Goal: Task Accomplishment & Management: Manage account settings

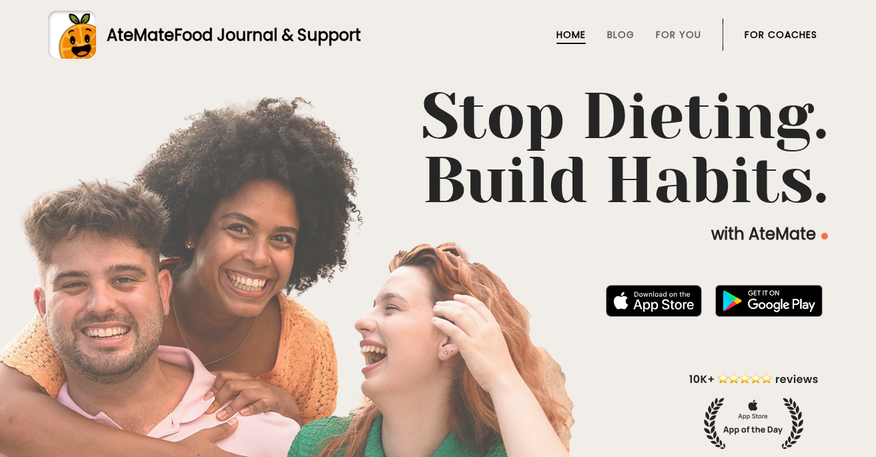
click at [798, 33] on link "For Coaches" at bounding box center [780, 34] width 73 height 11
click at [779, 31] on link "For Coaches" at bounding box center [780, 34] width 73 height 11
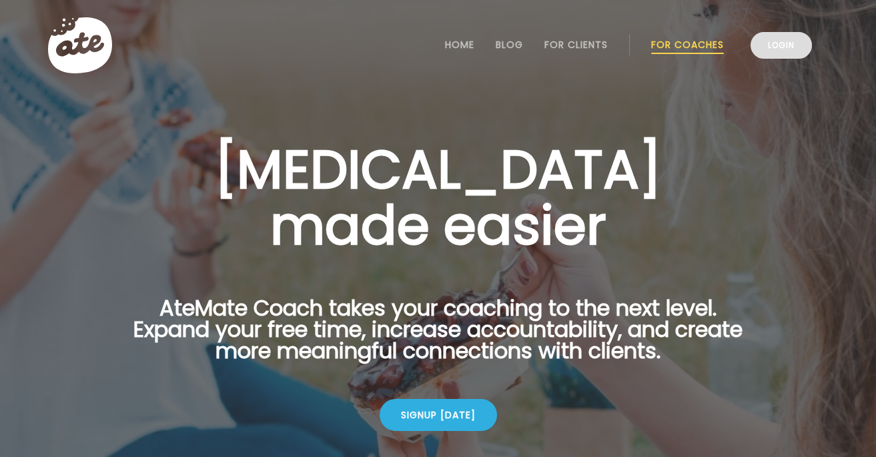
click at [772, 44] on link "Login" at bounding box center [780, 45] width 61 height 27
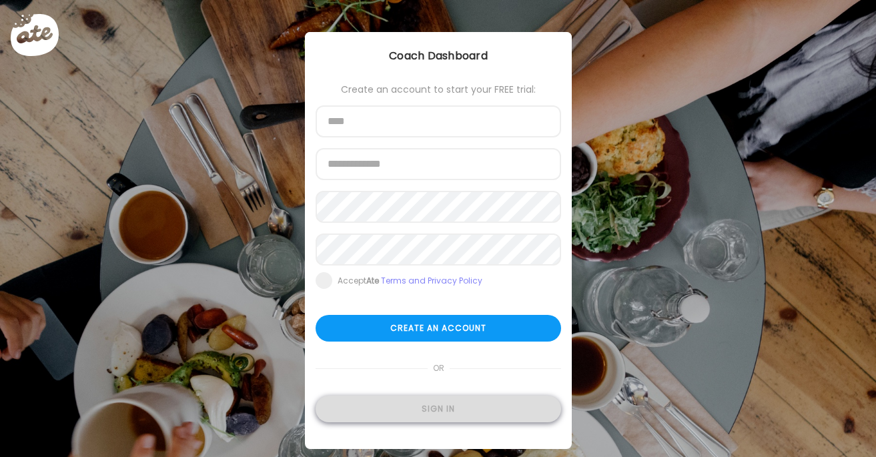
type input "**********"
click at [502, 419] on div "Sign in" at bounding box center [437, 409] width 245 height 27
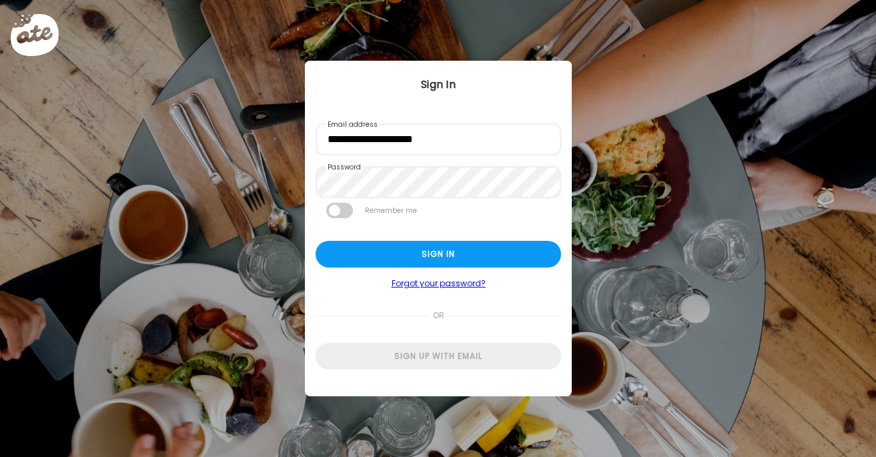
click at [488, 412] on div "Ate Coach Dashboard Wahoo! It’s official Take a moment to set up your Coach Pro…" at bounding box center [438, 228] width 876 height 457
click at [505, 251] on div "Sign in" at bounding box center [437, 254] width 245 height 27
type input "**********"
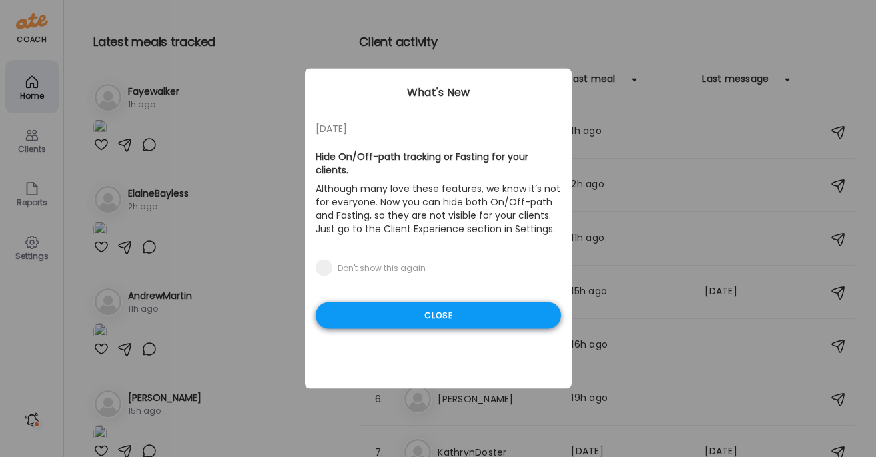
click at [467, 304] on div "Close" at bounding box center [437, 315] width 245 height 27
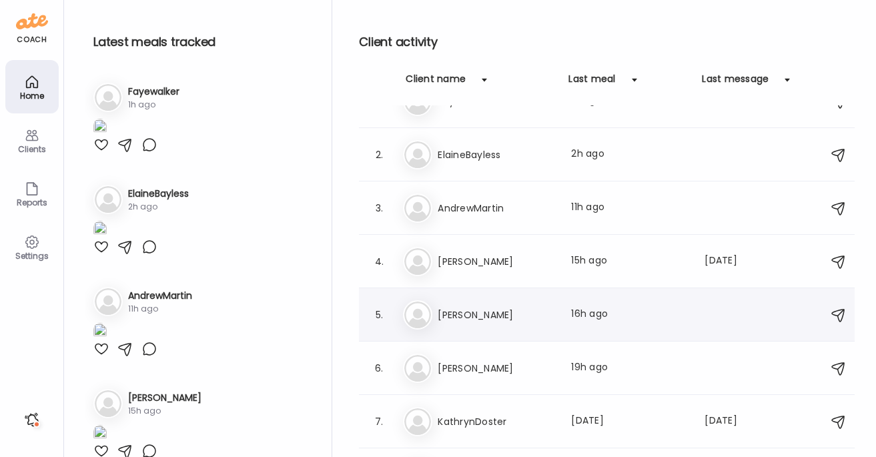
scroll to position [33, 0]
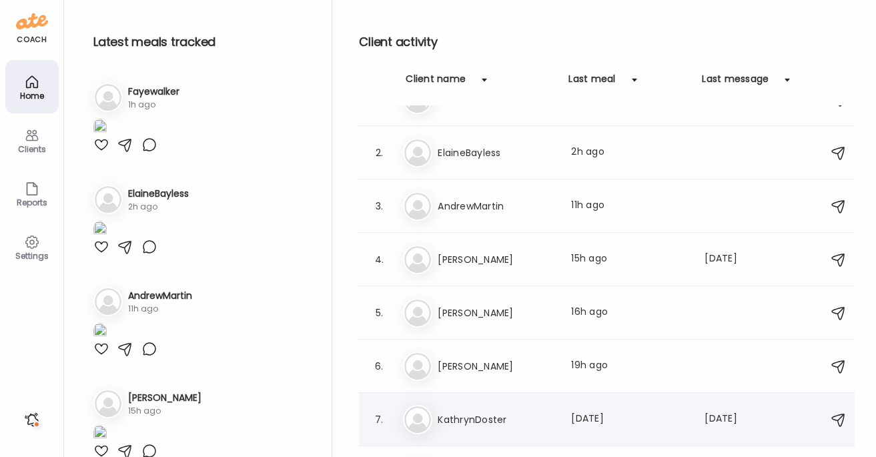
click at [454, 415] on h3 "KathrynDoster" at bounding box center [496, 420] width 117 height 16
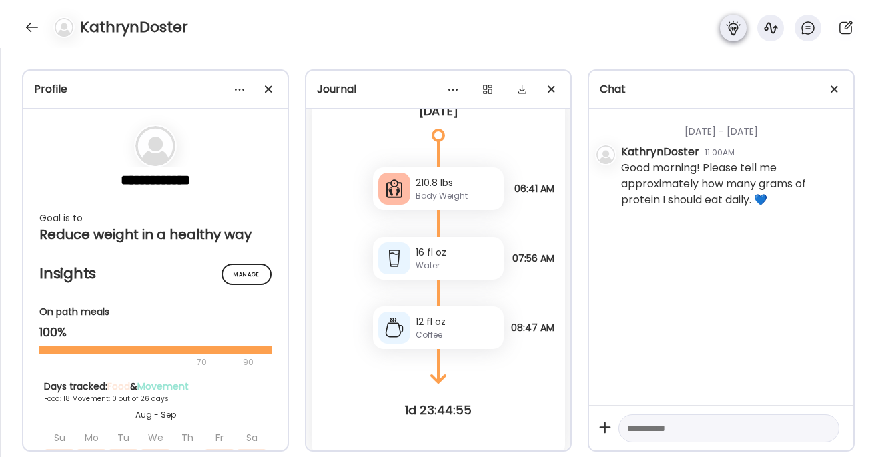
scroll to position [86, 0]
click at [35, 33] on div at bounding box center [31, 27] width 21 height 21
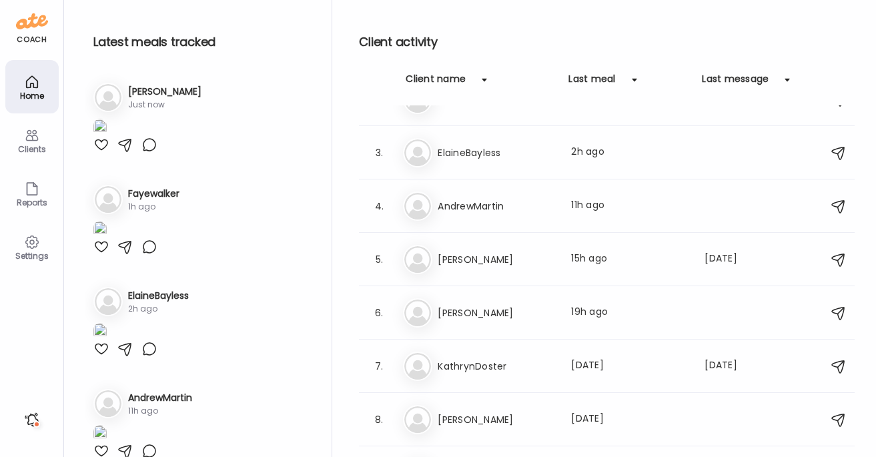
click at [33, 142] on icon at bounding box center [32, 135] width 16 height 16
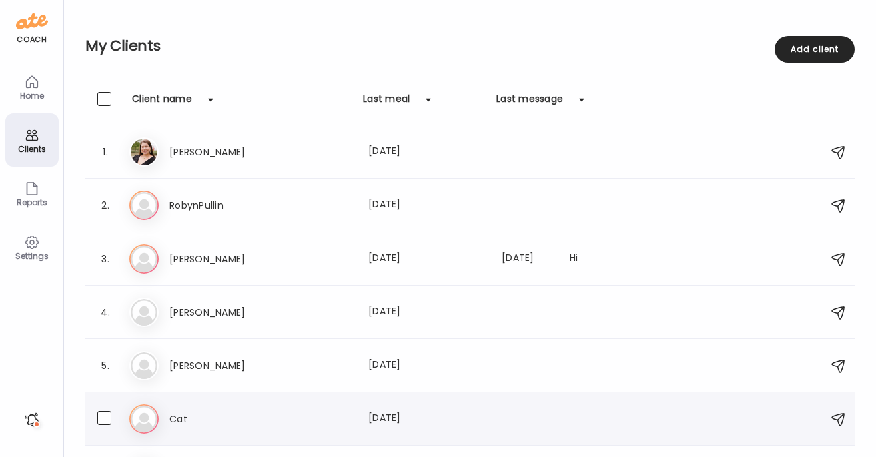
click at [215, 422] on h3 "Cat" at bounding box center [227, 419] width 117 height 16
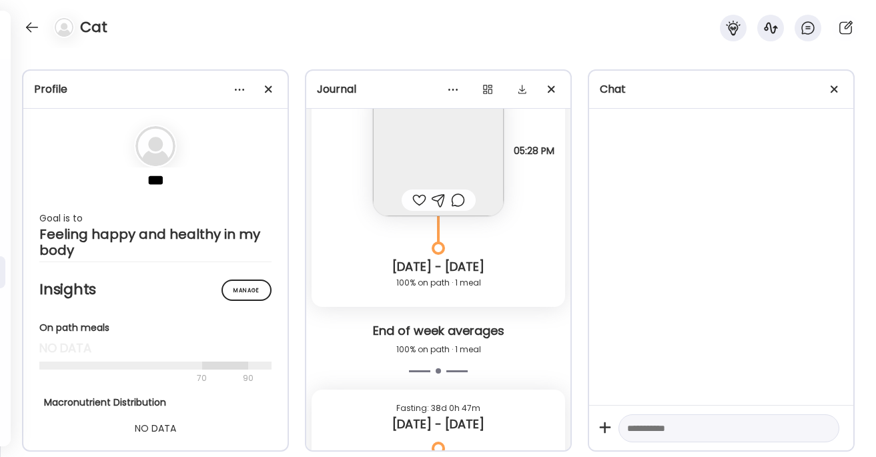
scroll to position [8658, 0]
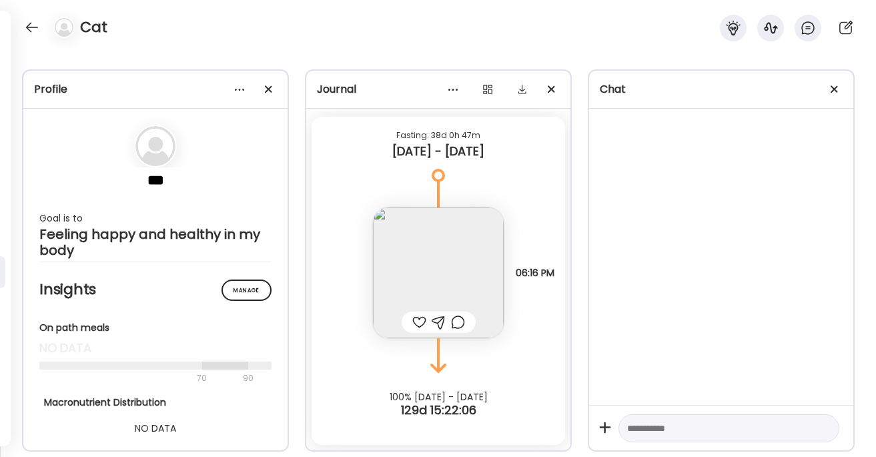
click at [32, 27] on div at bounding box center [31, 27] width 21 height 21
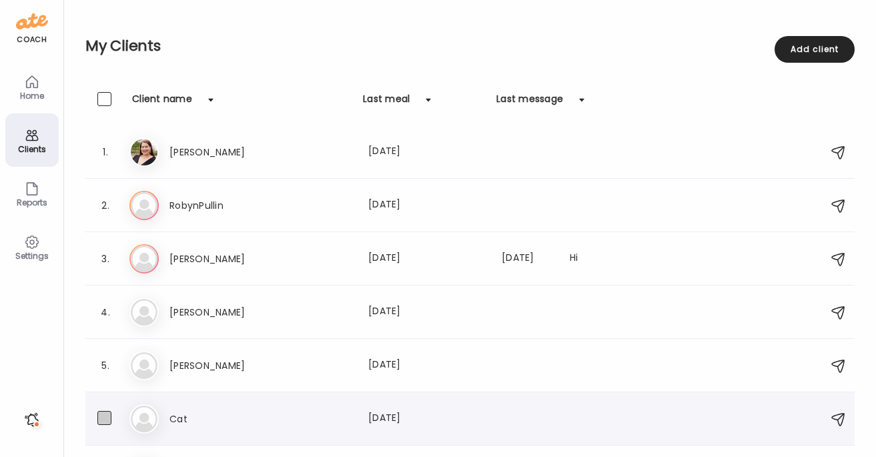
click at [99, 420] on span at bounding box center [104, 418] width 14 height 14
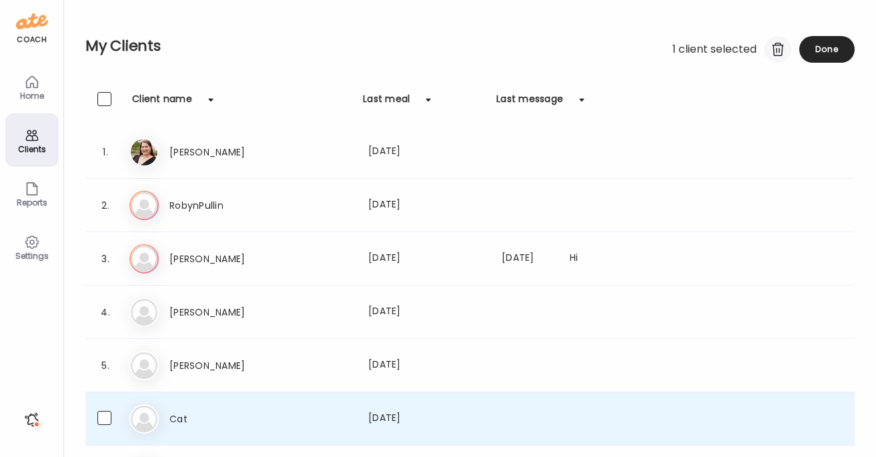
click at [779, 50] on div at bounding box center [777, 49] width 27 height 27
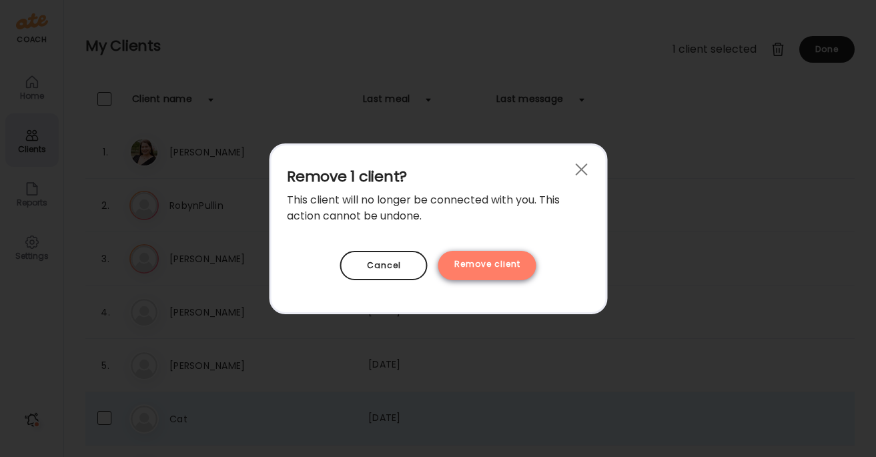
click at [491, 264] on div "Remove client" at bounding box center [487, 265] width 98 height 29
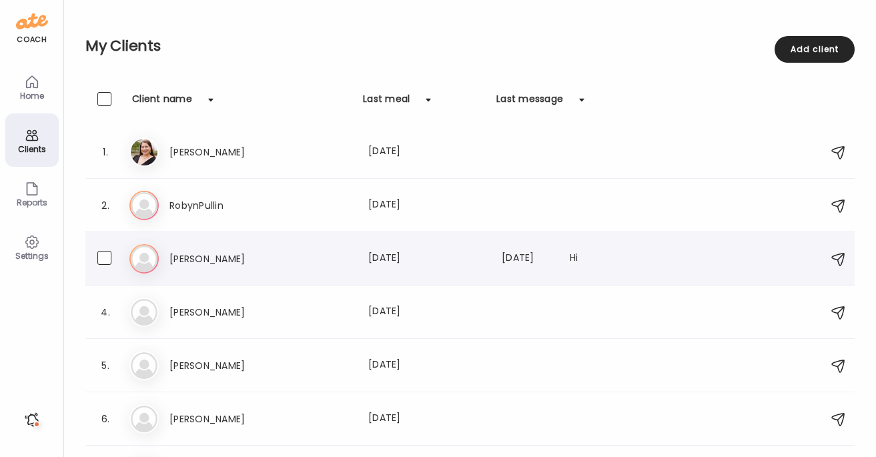
click at [242, 259] on h3 "Ingrid" at bounding box center [227, 259] width 117 height 16
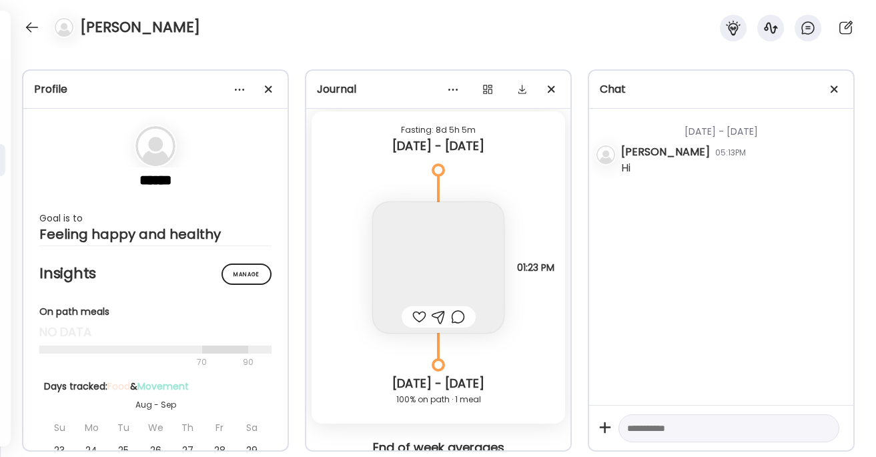
scroll to position [8164, 0]
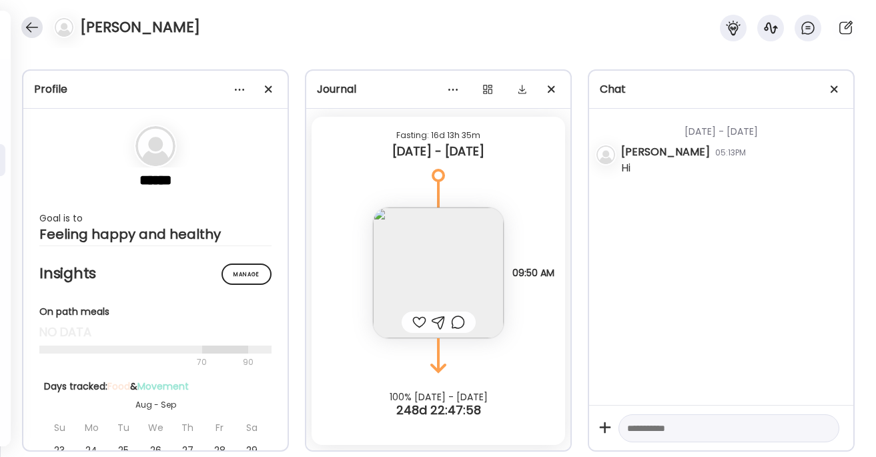
click at [36, 25] on div at bounding box center [31, 27] width 21 height 21
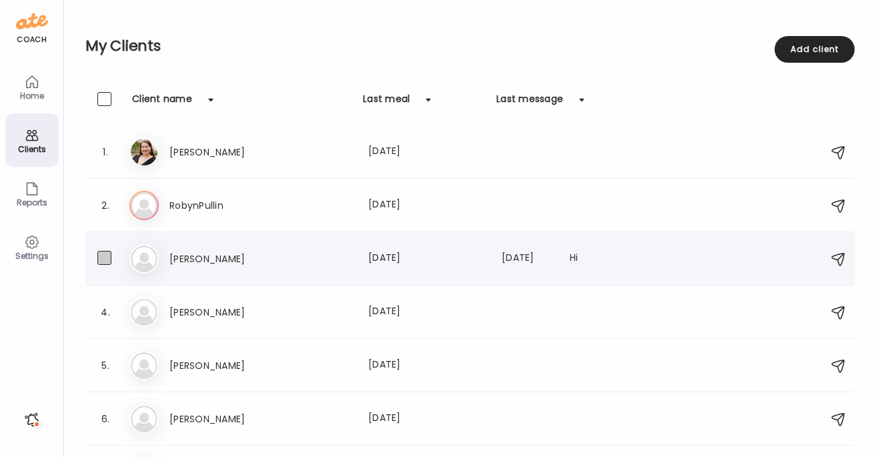
click at [103, 257] on span at bounding box center [104, 258] width 14 height 14
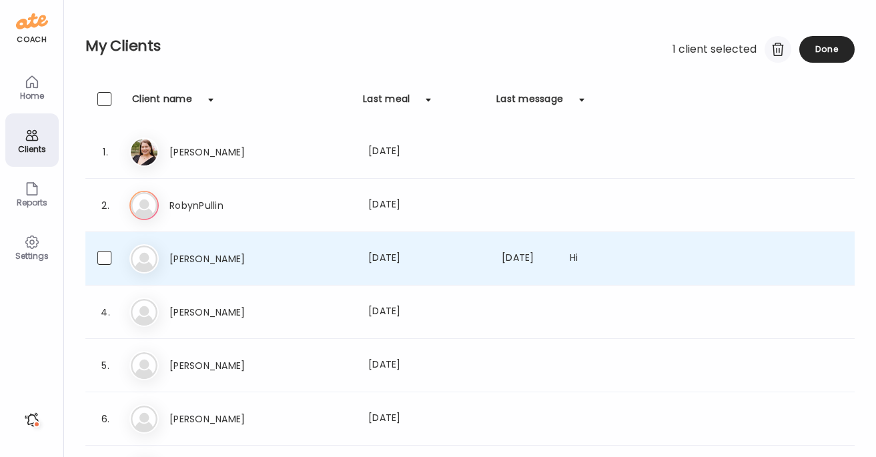
click at [779, 49] on div at bounding box center [777, 49] width 27 height 27
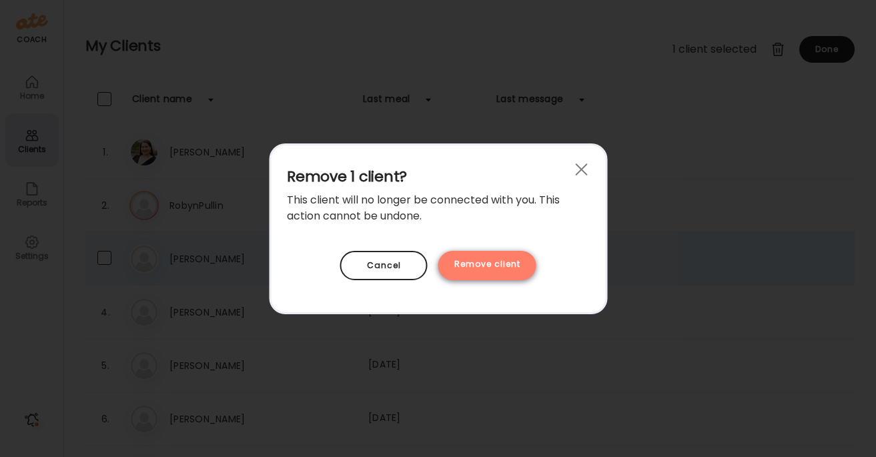
click at [498, 260] on div "Remove client" at bounding box center [487, 265] width 98 height 29
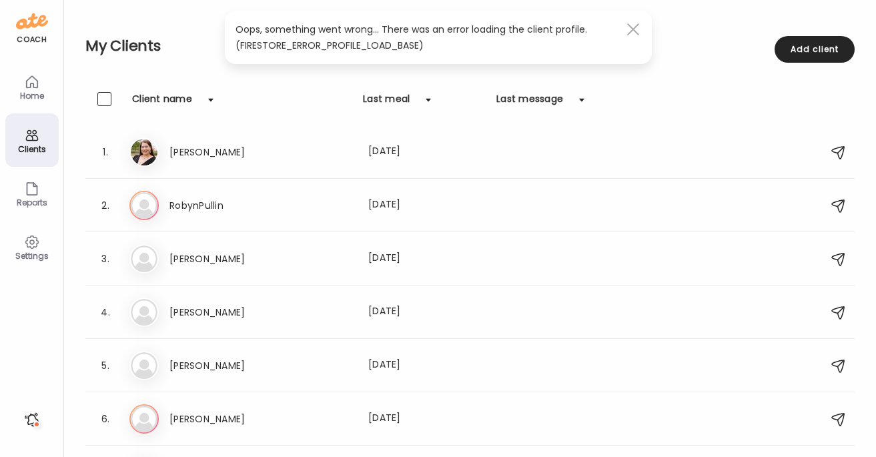
click at [632, 24] on div at bounding box center [633, 29] width 27 height 27
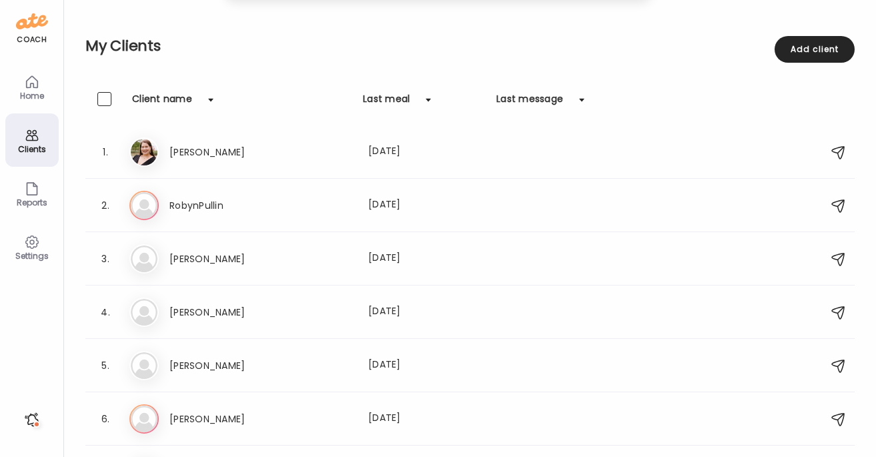
click at [634, 27] on div "My Clients 0 client selected Add client" at bounding box center [469, 46] width 769 height 92
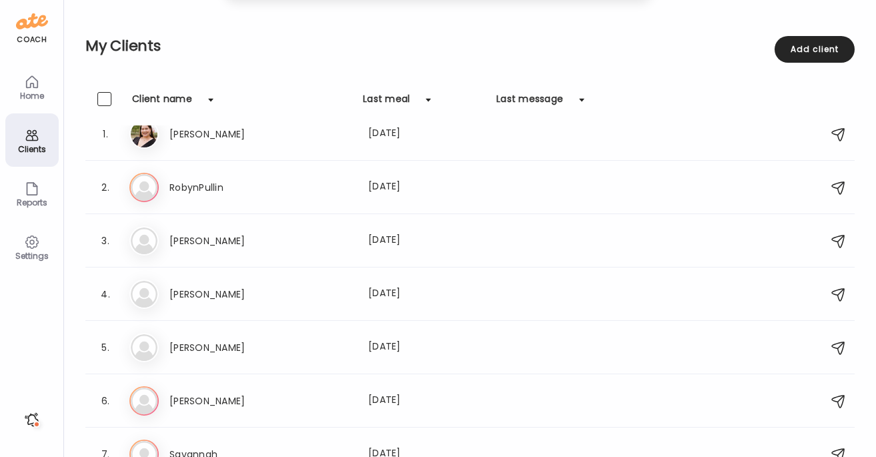
scroll to position [0, 0]
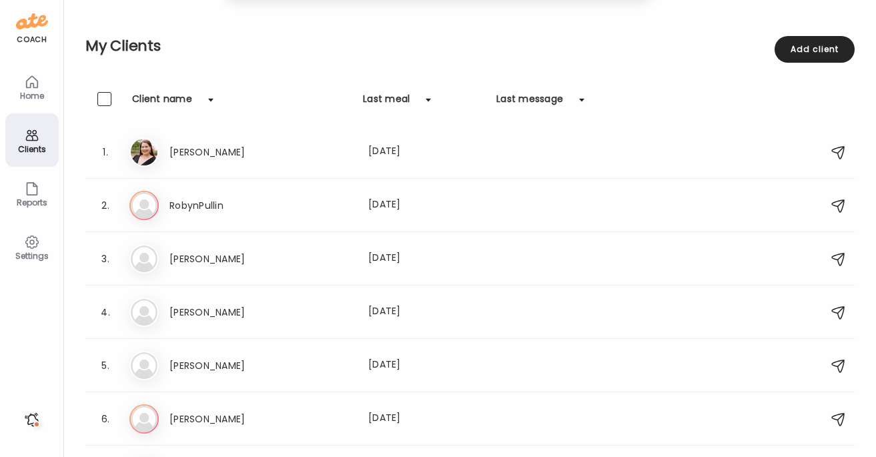
click at [34, 88] on icon at bounding box center [32, 82] width 16 height 16
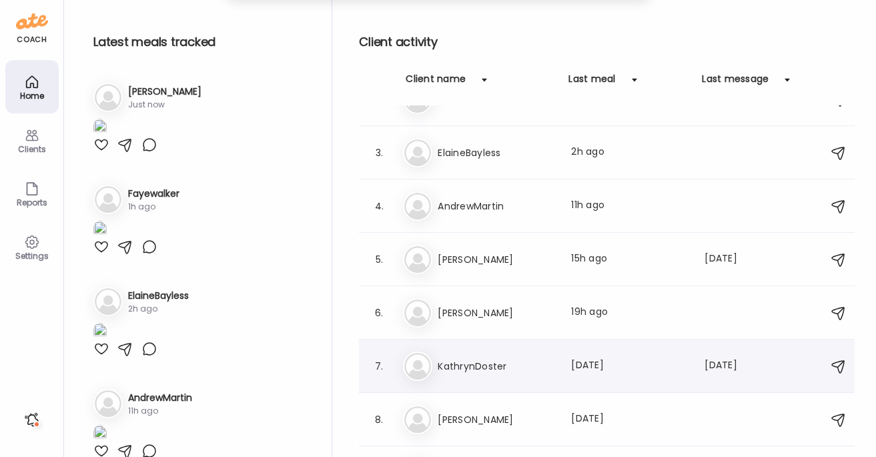
click at [468, 358] on h3 "KathrynDoster" at bounding box center [496, 366] width 117 height 16
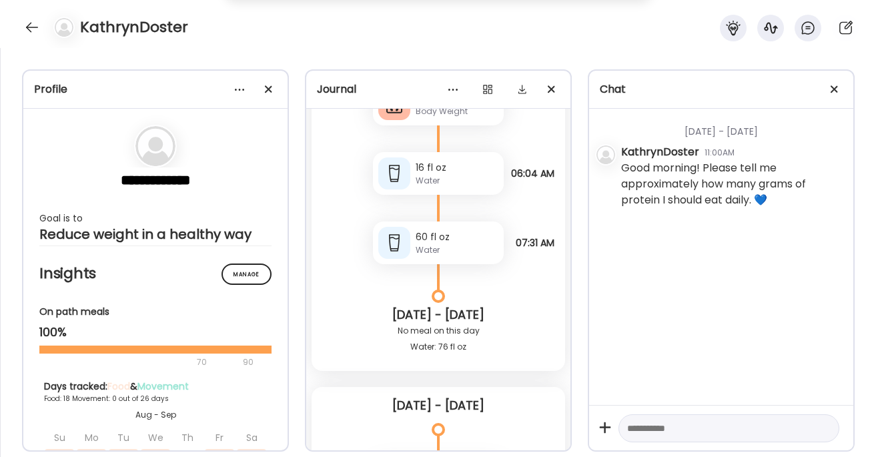
scroll to position [25072, 0]
click at [29, 25] on div at bounding box center [31, 27] width 21 height 21
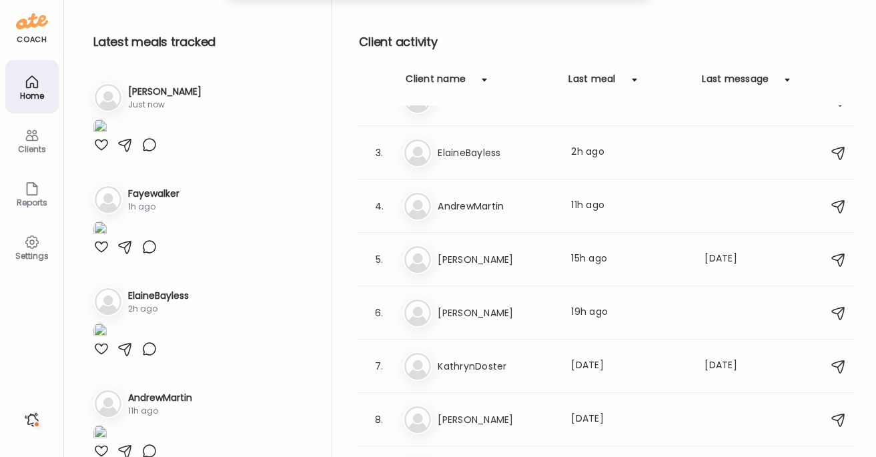
click at [41, 139] on div "Clients" at bounding box center [31, 139] width 53 height 53
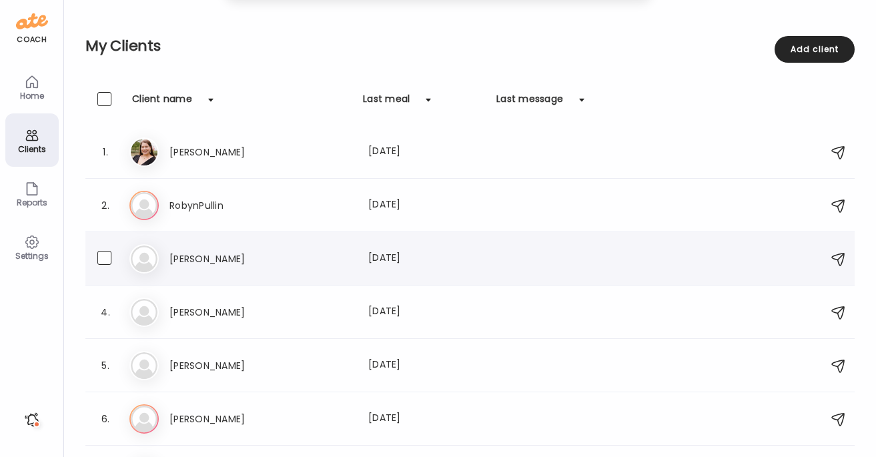
click at [265, 264] on h3 "Amanda Smith" at bounding box center [227, 259] width 117 height 16
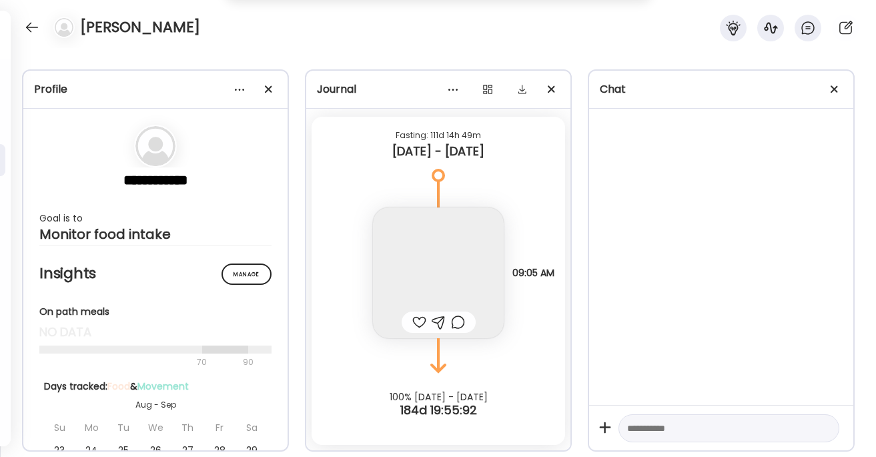
scroll to position [7868, 0]
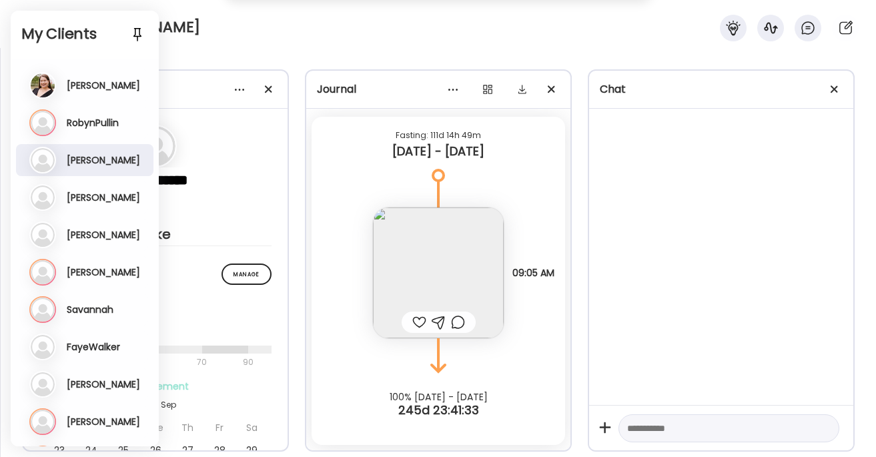
drag, startPoint x: 289, startPoint y: 25, endPoint x: 250, endPoint y: 34, distance: 40.3
click at [289, 25] on div "Amanda Smith" at bounding box center [438, 24] width 876 height 48
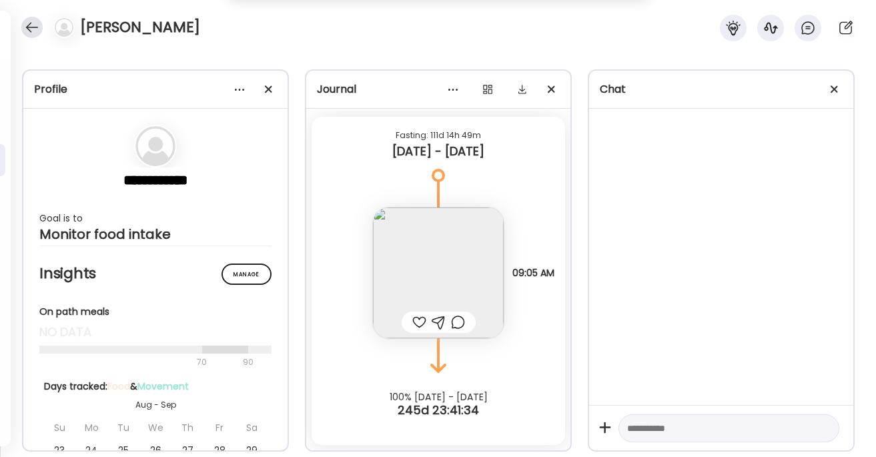
click at [28, 29] on div at bounding box center [31, 27] width 21 height 21
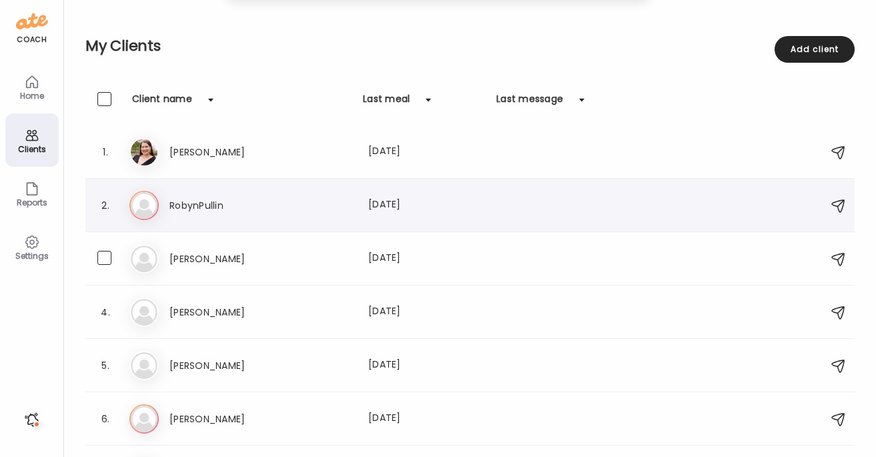
drag, startPoint x: 100, startPoint y: 259, endPoint x: 273, endPoint y: 213, distance: 178.6
click at [100, 259] on span at bounding box center [104, 258] width 14 height 14
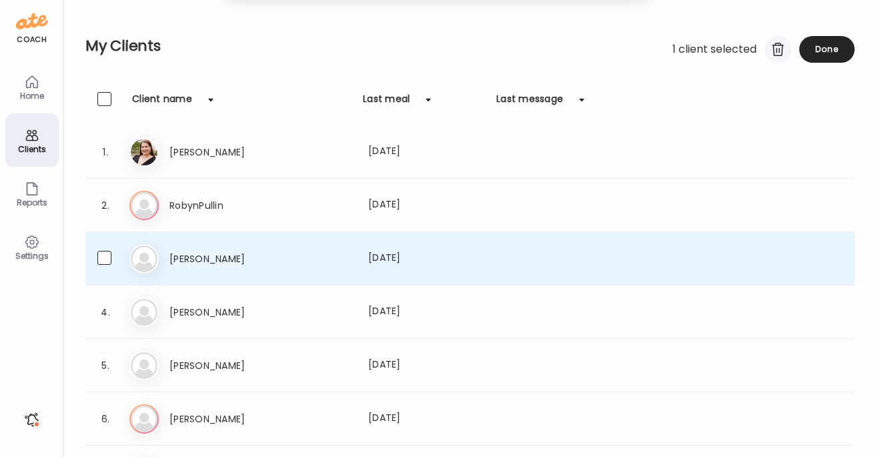
click at [776, 47] on div at bounding box center [777, 49] width 27 height 27
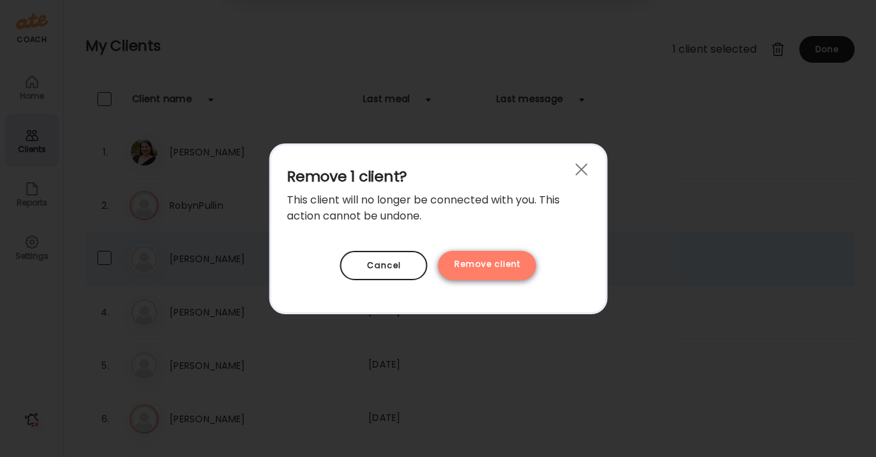
click at [490, 269] on div "Remove client" at bounding box center [487, 265] width 98 height 29
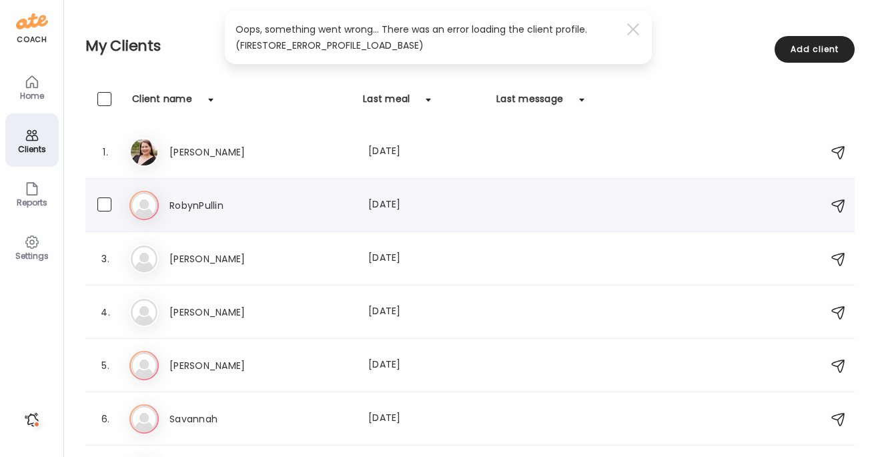
click at [299, 198] on div "RobynPullin Last meal: 306d ago" at bounding box center [428, 205] width 518 height 16
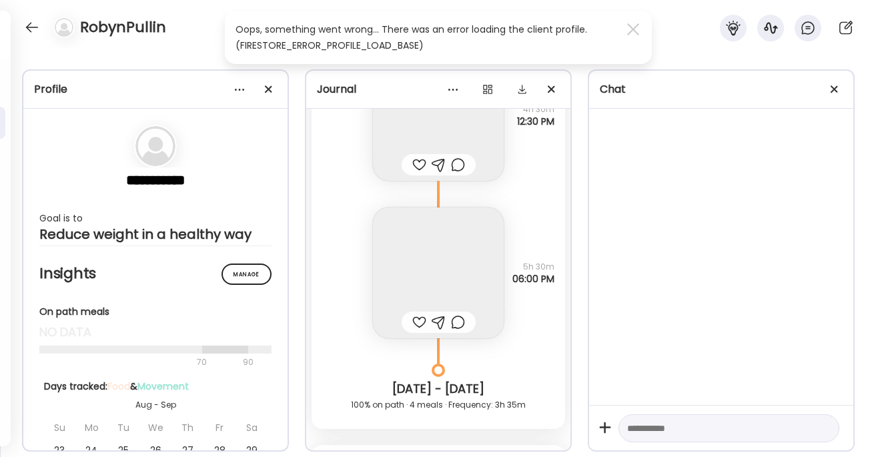
scroll to position [6195, 0]
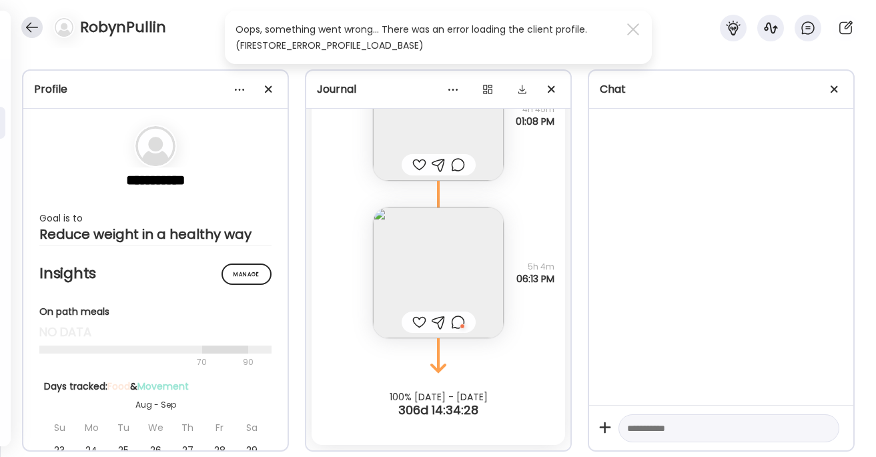
click at [28, 29] on div at bounding box center [31, 27] width 21 height 21
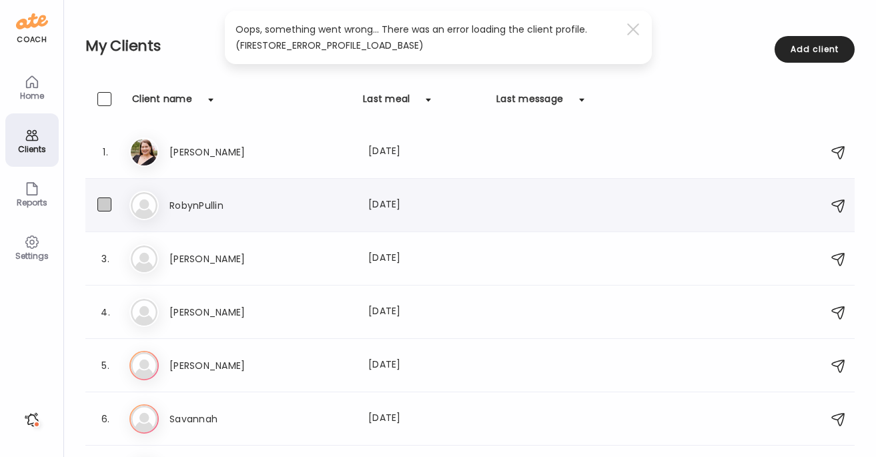
click at [101, 201] on span at bounding box center [104, 204] width 14 height 14
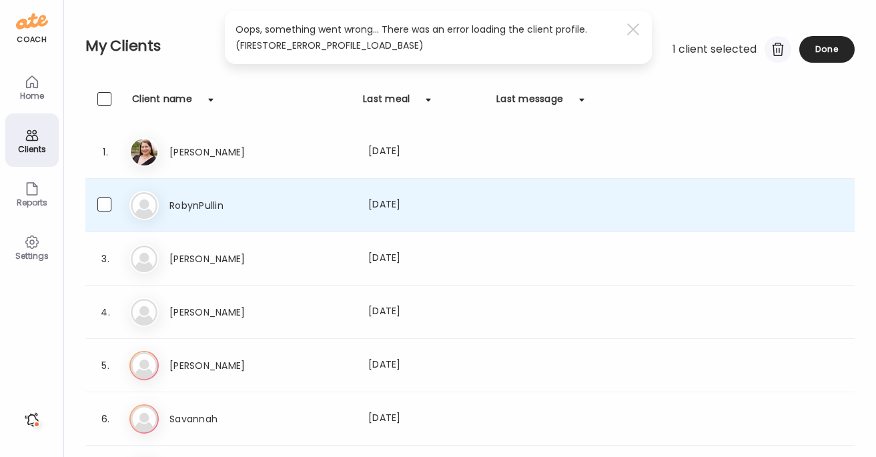
click at [778, 51] on div at bounding box center [777, 49] width 27 height 27
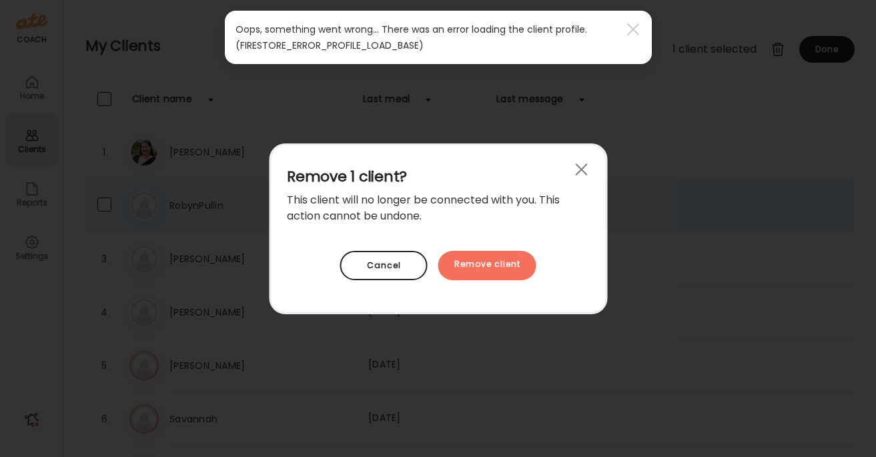
drag, startPoint x: 486, startPoint y: 267, endPoint x: 461, endPoint y: 221, distance: 51.6
click at [486, 265] on div "Remove client" at bounding box center [487, 265] width 98 height 29
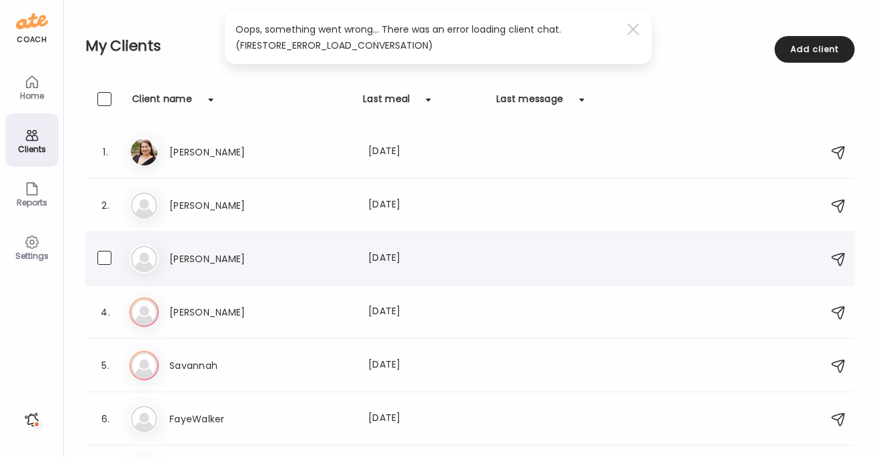
click at [185, 259] on h3 "Melissa" at bounding box center [227, 259] width 117 height 16
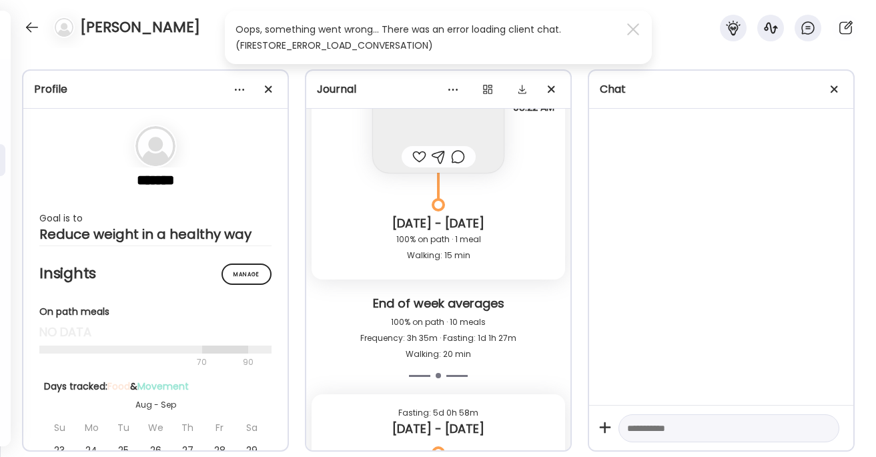
scroll to position [6918, 0]
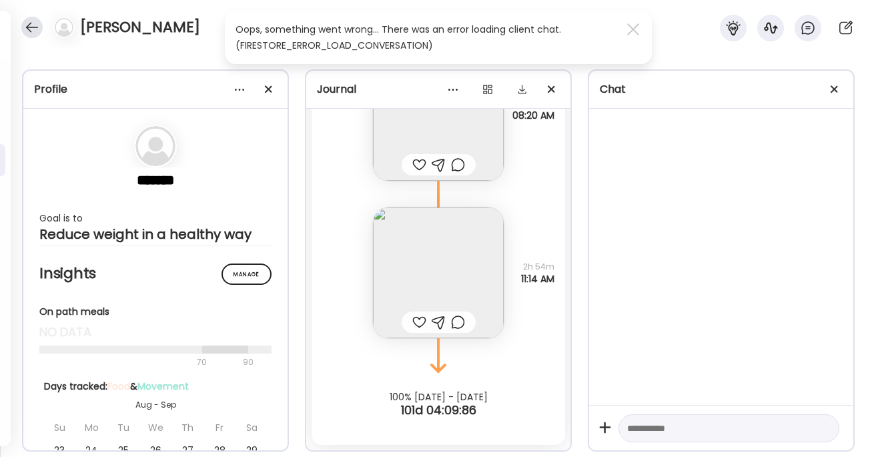
click at [31, 27] on div at bounding box center [31, 27] width 21 height 21
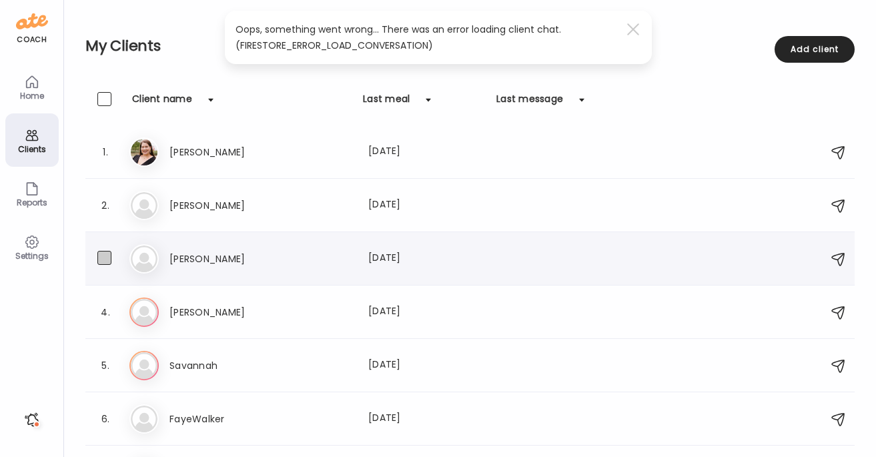
click at [100, 258] on span at bounding box center [104, 258] width 14 height 14
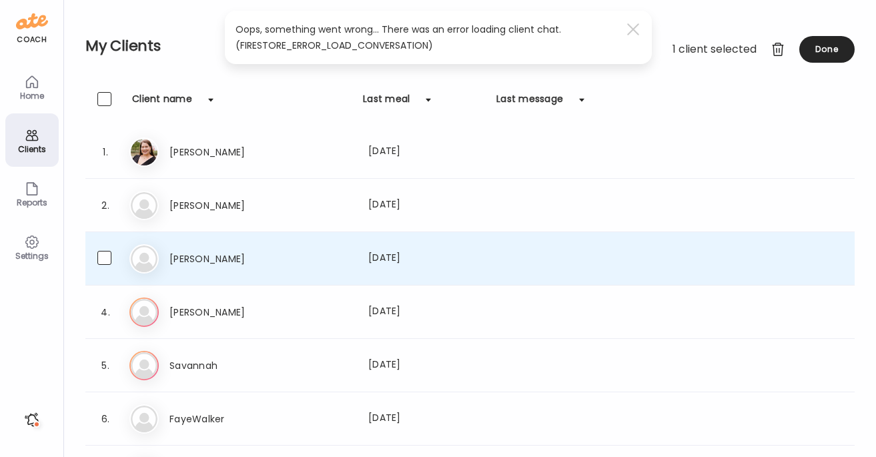
click at [770, 51] on div at bounding box center [777, 49] width 27 height 27
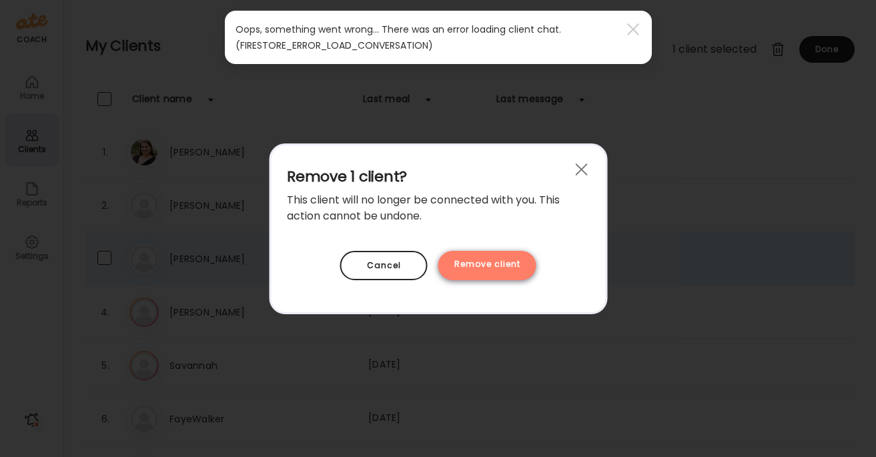
click at [488, 262] on div "Remove client" at bounding box center [487, 265] width 98 height 29
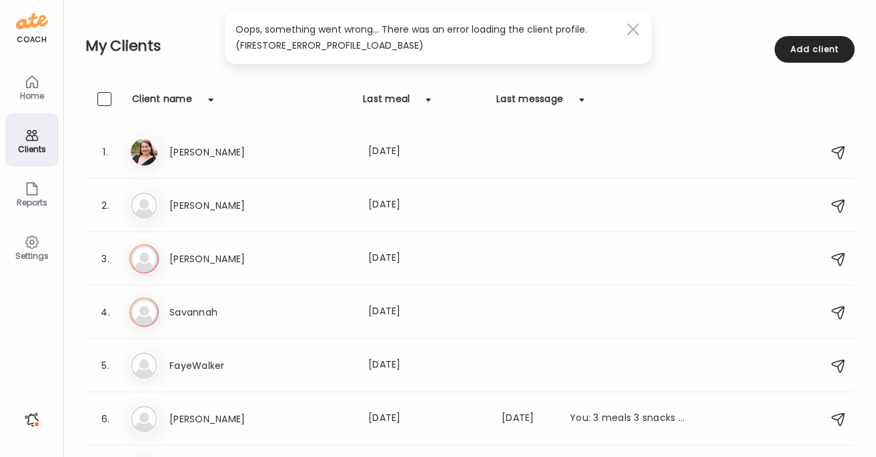
click at [634, 28] on span at bounding box center [632, 29] width 12 height 12
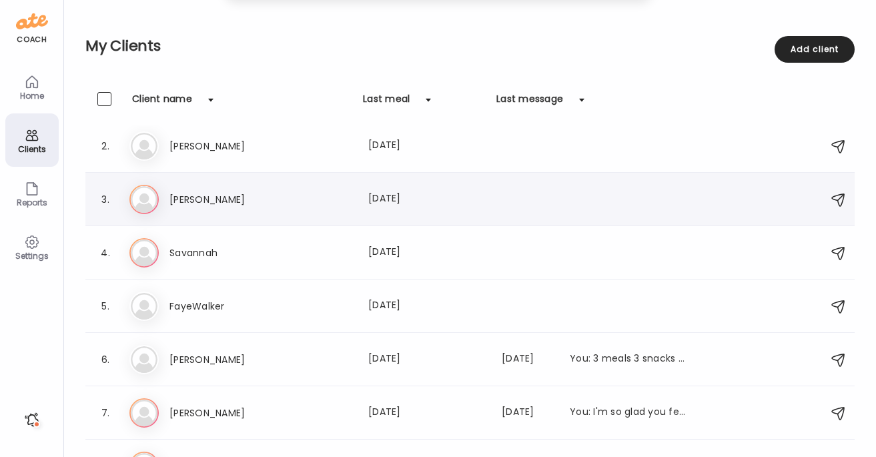
scroll to position [0, 0]
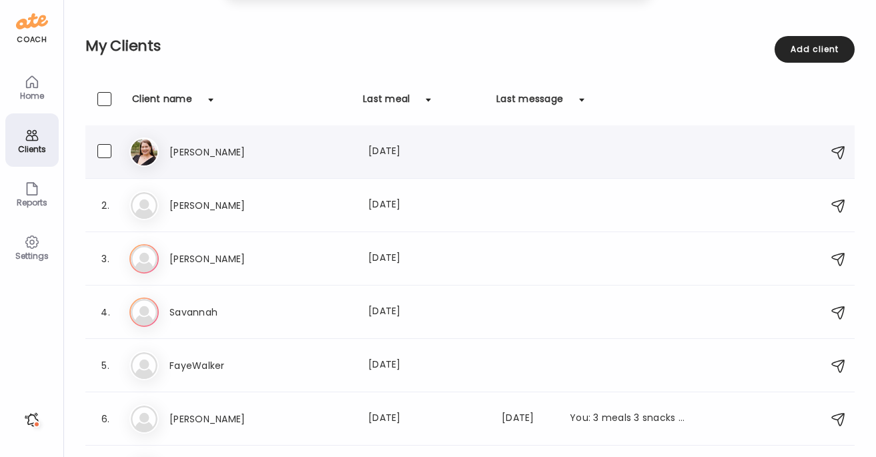
click at [420, 151] on div "Last meal: 379d ago" at bounding box center [426, 152] width 117 height 16
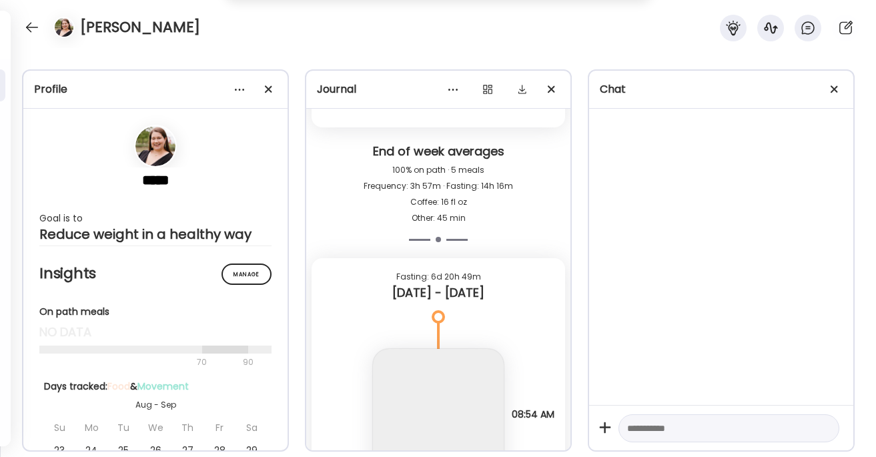
scroll to position [6649, 0]
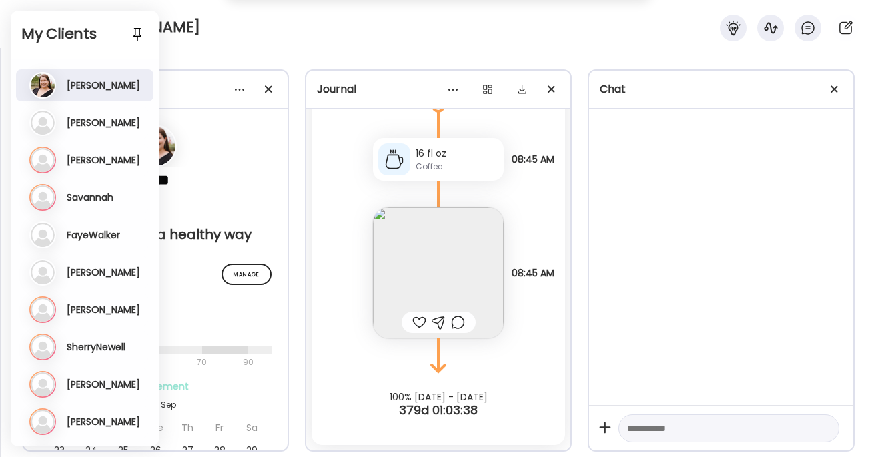
click at [240, 25] on div "Elisa" at bounding box center [438, 24] width 876 height 48
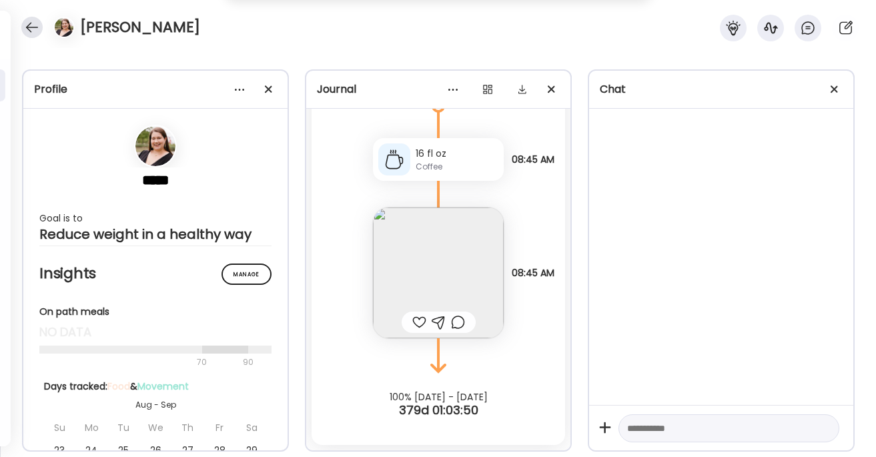
click at [36, 27] on div at bounding box center [31, 27] width 21 height 21
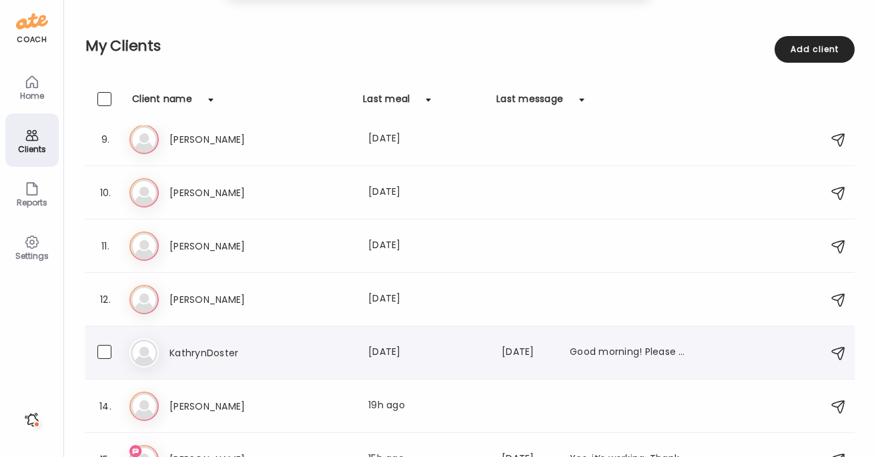
click at [184, 345] on h3 "KathrynDoster" at bounding box center [227, 353] width 117 height 16
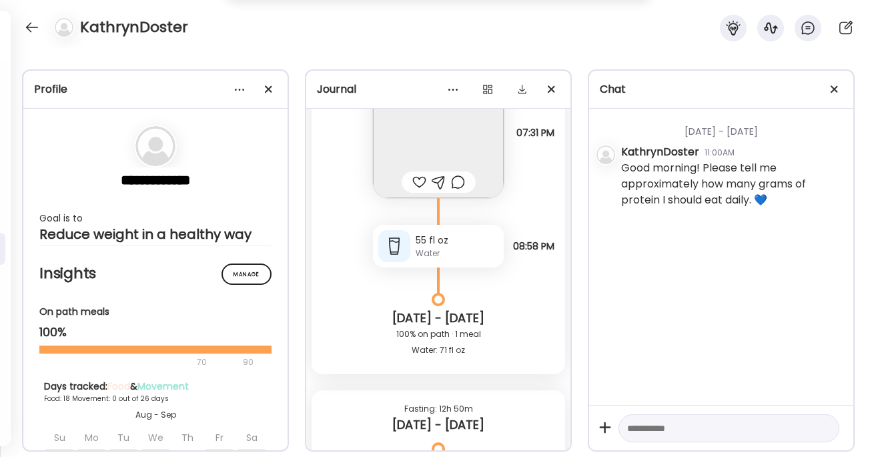
scroll to position [25605, 0]
